Goal: Complete application form

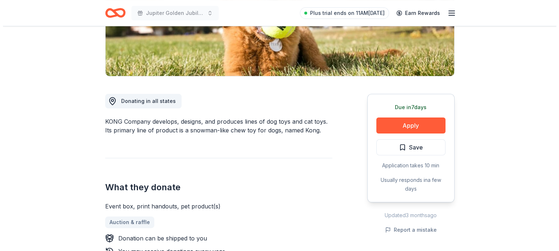
scroll to position [146, 0]
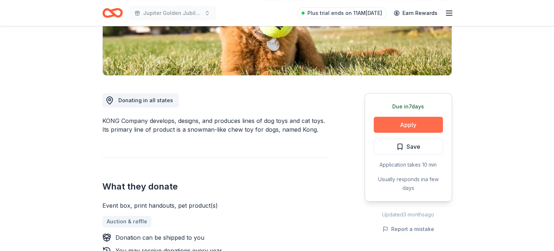
click at [429, 126] on button "Apply" at bounding box center [407, 125] width 69 height 16
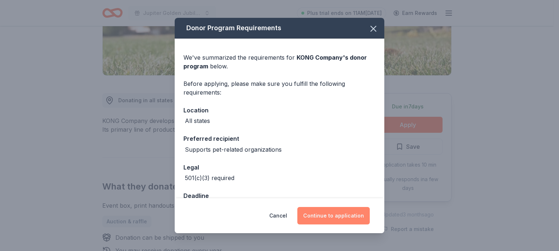
click at [341, 215] on button "Continue to application" at bounding box center [333, 215] width 72 height 17
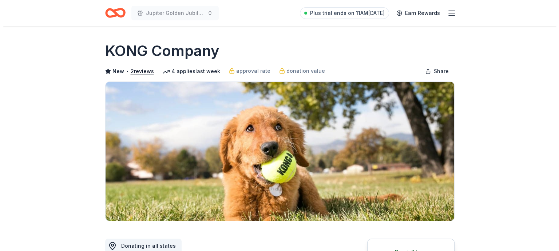
scroll to position [109, 0]
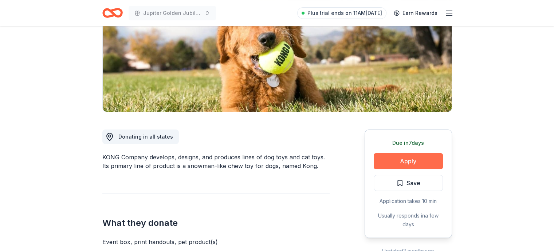
click at [412, 167] on button "Apply" at bounding box center [407, 161] width 69 height 16
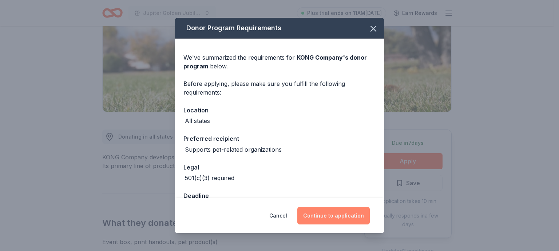
click at [349, 211] on button "Continue to application" at bounding box center [333, 215] width 72 height 17
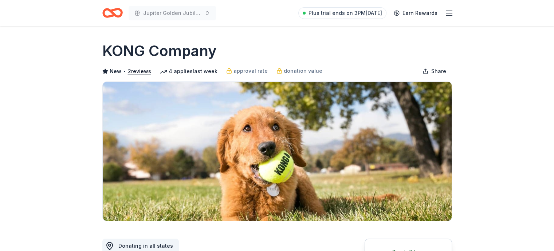
drag, startPoint x: 354, startPoint y: 141, endPoint x: 348, endPoint y: 143, distance: 6.4
click at [354, 141] on img at bounding box center [277, 151] width 349 height 139
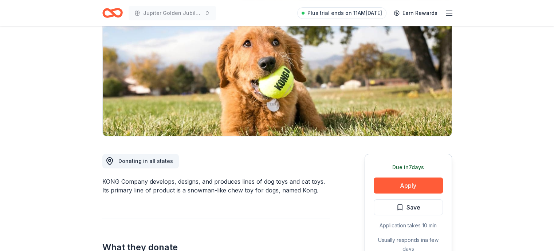
scroll to position [146, 0]
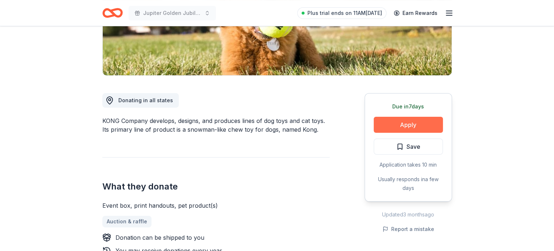
click at [398, 119] on button "Apply" at bounding box center [407, 125] width 69 height 16
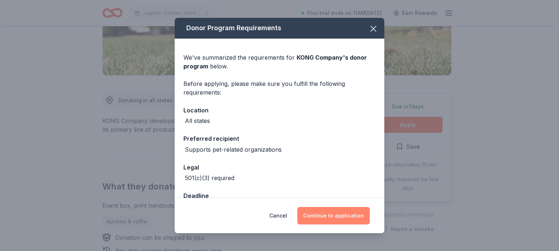
click at [335, 214] on button "Continue to application" at bounding box center [333, 215] width 72 height 17
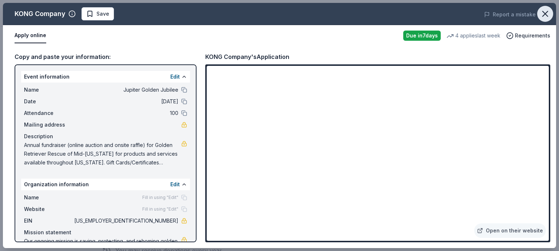
click at [546, 16] on icon "button" at bounding box center [545, 14] width 10 height 10
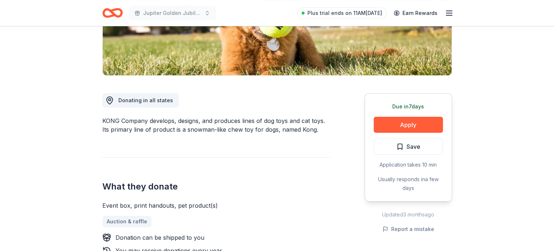
scroll to position [0, 0]
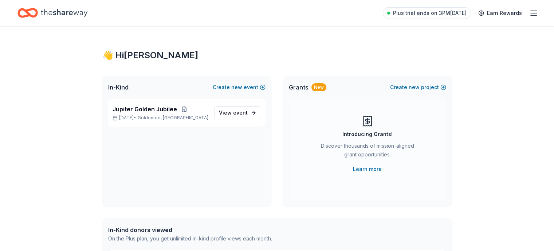
click at [529, 9] on icon "button" at bounding box center [533, 13] width 9 height 9
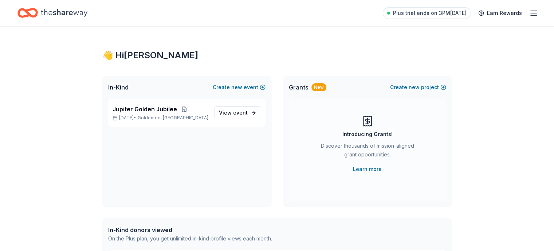
click at [522, 19] on div "Plus trial ends on 3PM, 9/1 Earn Rewards" at bounding box center [460, 12] width 155 height 17
click at [529, 16] on icon "button" at bounding box center [533, 13] width 9 height 9
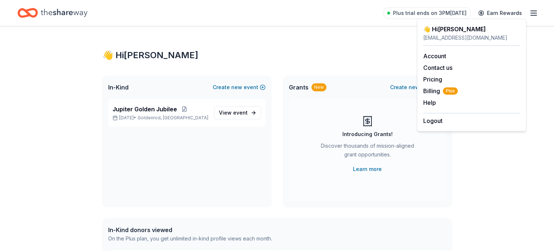
click at [447, 120] on div "Logout" at bounding box center [471, 119] width 97 height 12
click at [438, 122] on button "Logout" at bounding box center [432, 120] width 19 height 9
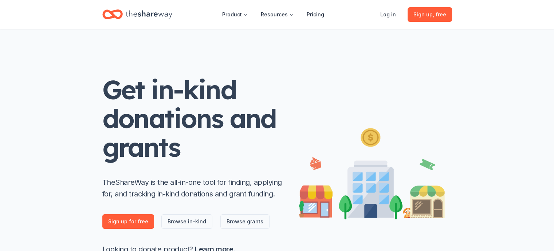
click at [421, 65] on div "Get in-kind donations and grants TheShareWay is the all-in-one tool for finding…" at bounding box center [277, 162] width 373 height 267
click at [251, 207] on div "Get in-kind donations and grants TheShareWay is the all-in-one tool for finding…" at bounding box center [193, 165] width 182 height 180
click at [178, 210] on div "Get in-kind donations and grants TheShareWay is the all-in-one tool for finding…" at bounding box center [193, 165] width 182 height 180
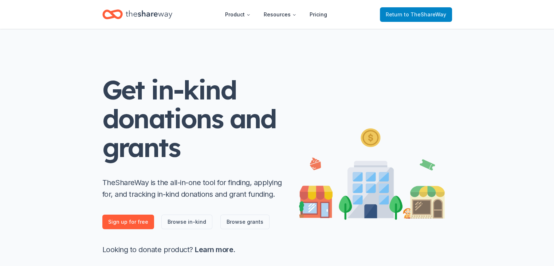
click at [420, 16] on span "to TheShareWay" at bounding box center [425, 14] width 42 height 6
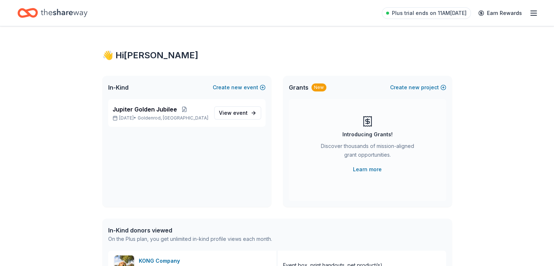
click at [529, 12] on icon "button" at bounding box center [533, 13] width 9 height 9
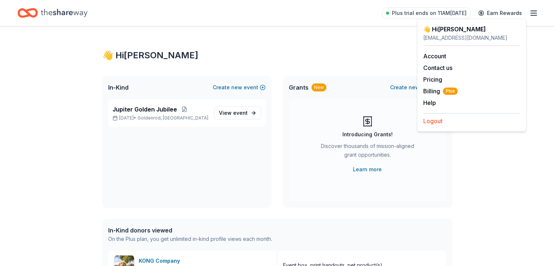
click at [437, 118] on button "Logout" at bounding box center [432, 120] width 19 height 9
